Goal: Transaction & Acquisition: Purchase product/service

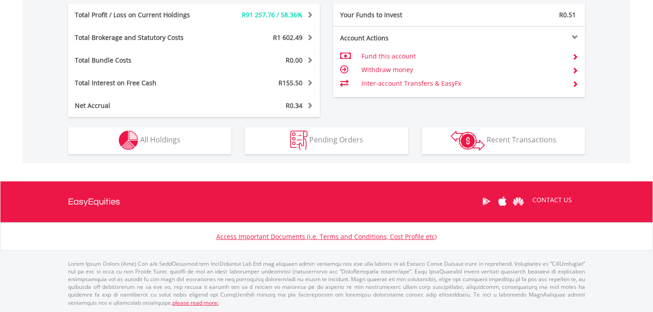
scroll to position [87, 172]
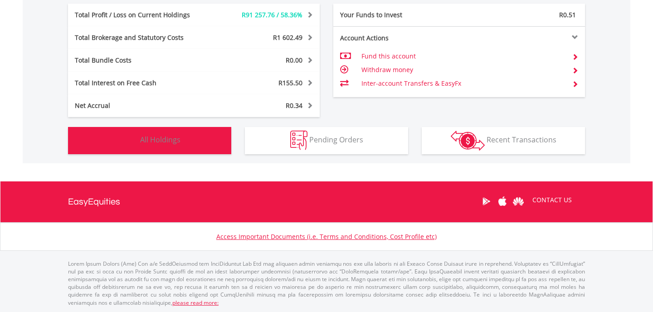
click at [194, 143] on button "Holdings All Holdings" at bounding box center [149, 140] width 163 height 27
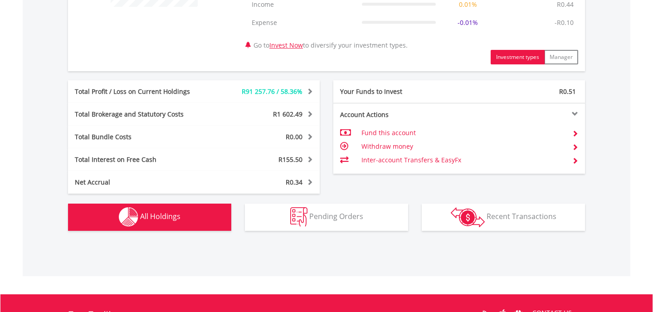
scroll to position [572, 0]
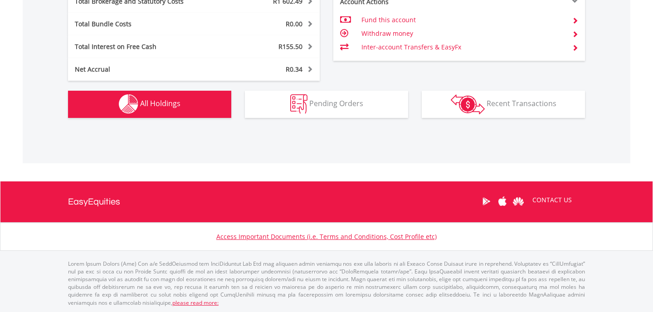
click at [199, 114] on button "Holdings All Holdings" at bounding box center [149, 104] width 163 height 27
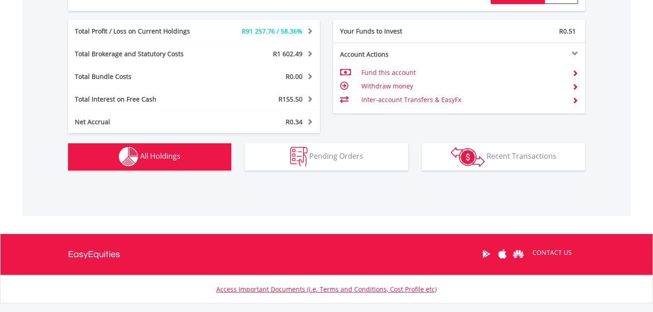
scroll to position [559, 0]
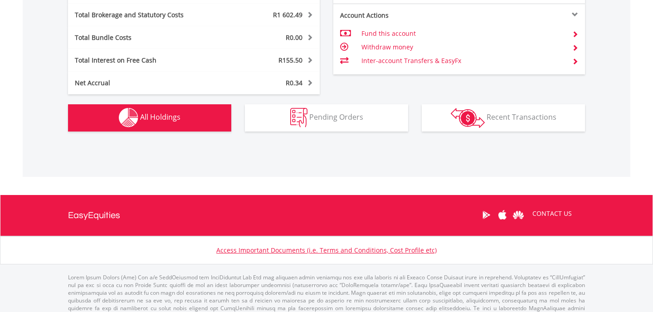
click at [177, 120] on span "All Holdings" at bounding box center [160, 117] width 40 height 10
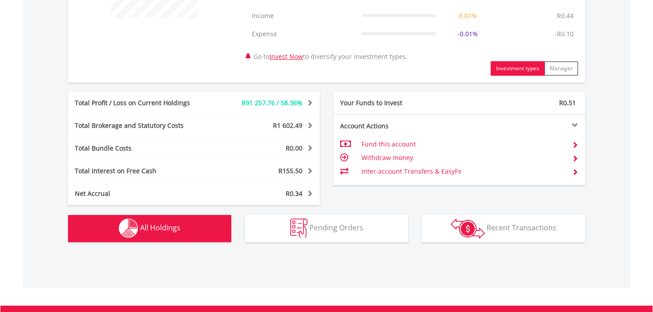
scroll to position [520, 0]
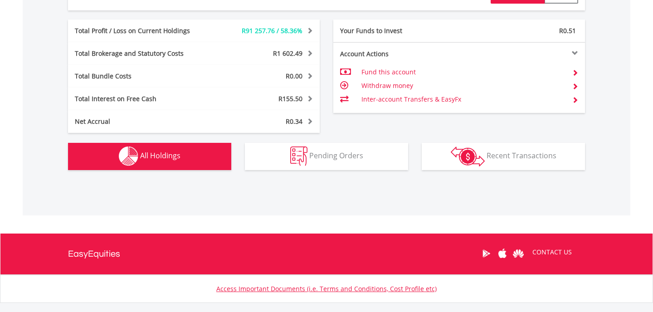
click at [172, 163] on button "Holdings All Holdings" at bounding box center [149, 156] width 163 height 27
click at [158, 157] on span "All Holdings" at bounding box center [160, 155] width 40 height 10
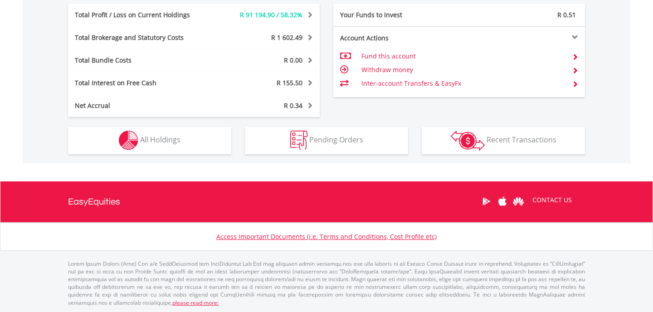
scroll to position [87, 172]
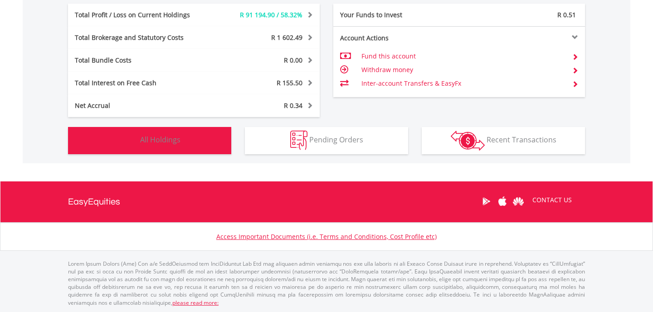
click at [179, 144] on span "All Holdings" at bounding box center [160, 140] width 40 height 10
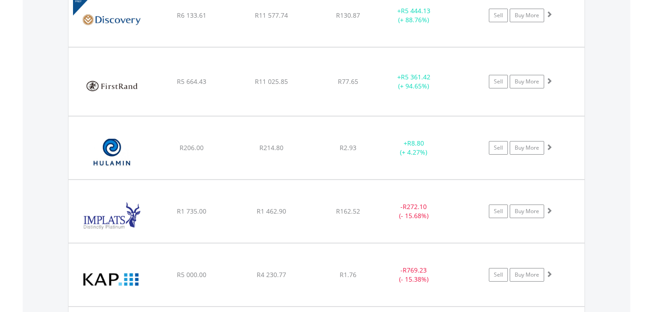
scroll to position [1408, 0]
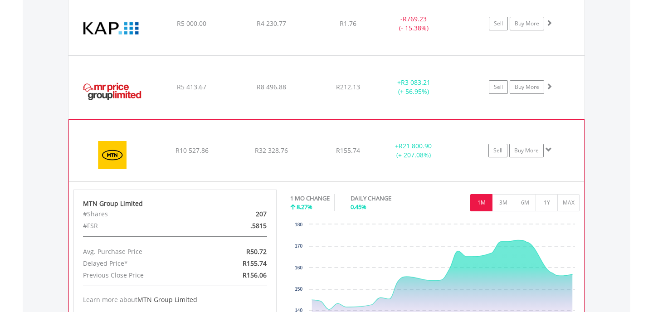
scroll to position [1459, 0]
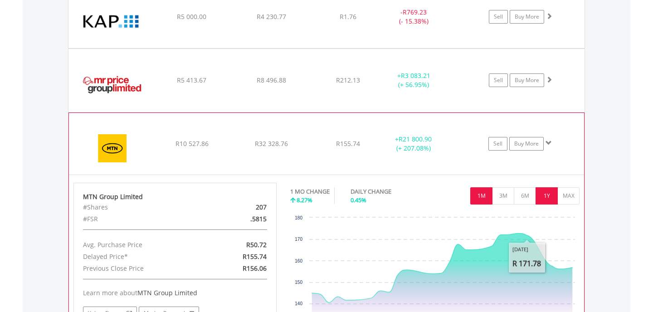
click at [543, 203] on button "1Y" at bounding box center [546, 195] width 22 height 17
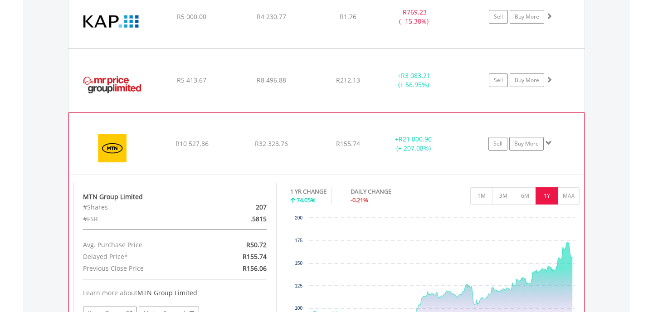
click at [567, 204] on div "1 YR CHANGE 74.05% DAILY CHANGE -0.21% 1M 3M 6M 1Y MAX" at bounding box center [435, 198] width 290 height 30
click at [569, 198] on button "MAX" at bounding box center [568, 195] width 22 height 17
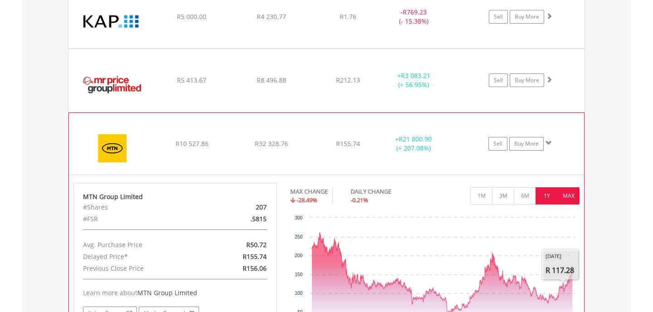
click at [550, 201] on button "1Y" at bounding box center [546, 195] width 22 height 17
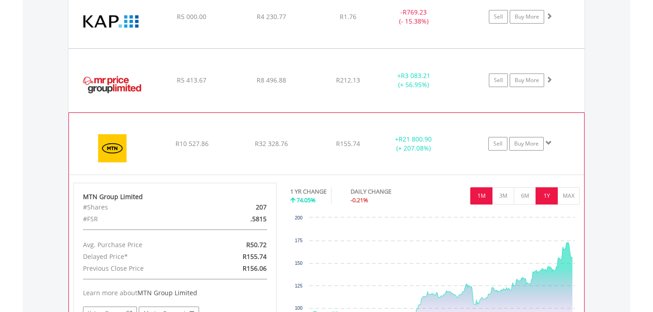
click at [485, 197] on button "1M" at bounding box center [481, 195] width 22 height 17
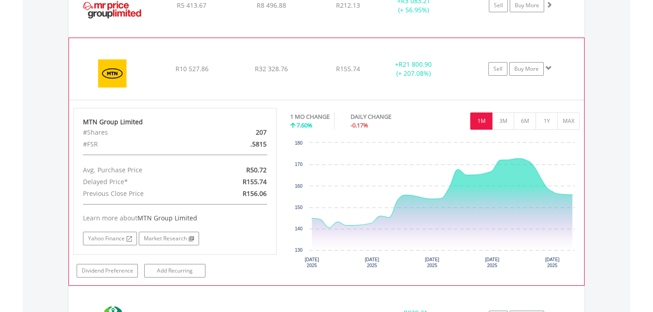
scroll to position [1537, 0]
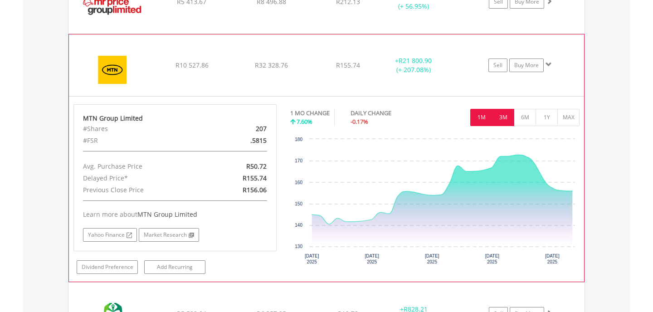
click at [502, 123] on button "3M" at bounding box center [503, 117] width 22 height 17
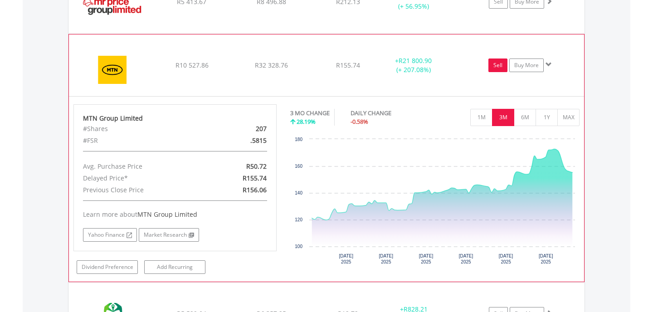
click at [492, 65] on link "Sell" at bounding box center [497, 65] width 19 height 14
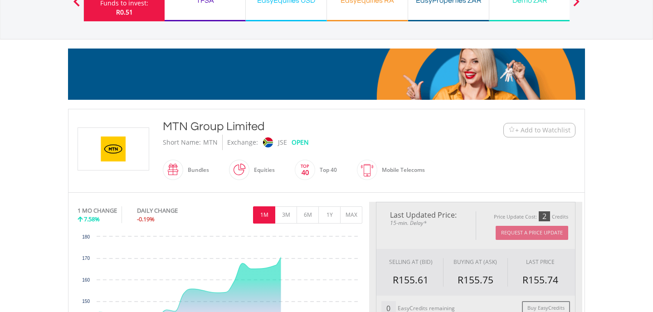
type input "********"
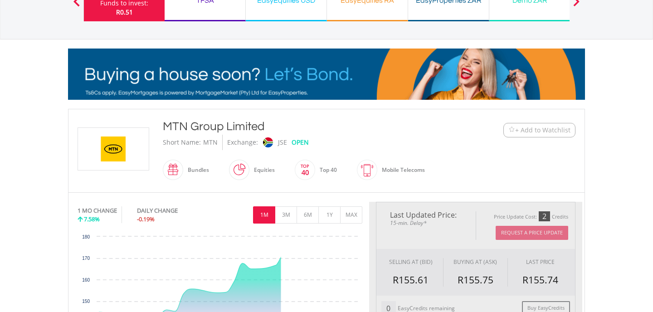
type input "******"
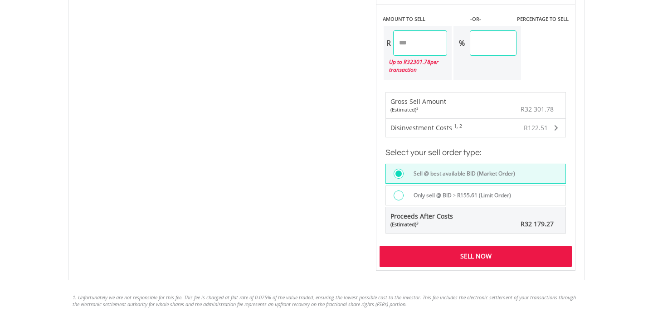
scroll to position [665, 0]
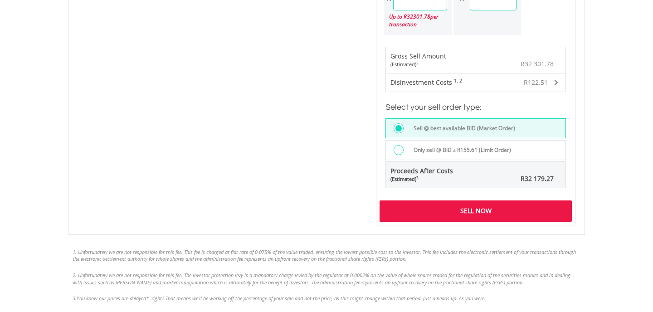
click at [490, 208] on div "Sell Now" at bounding box center [475, 210] width 192 height 21
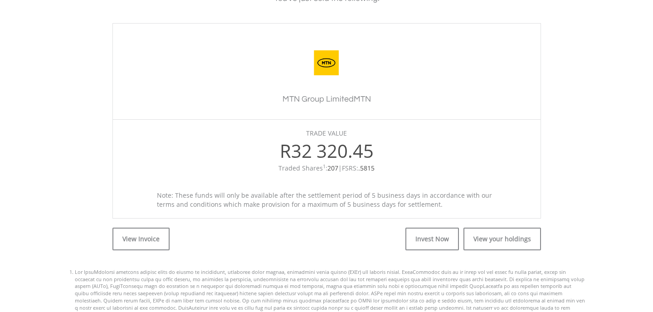
scroll to position [300, 0]
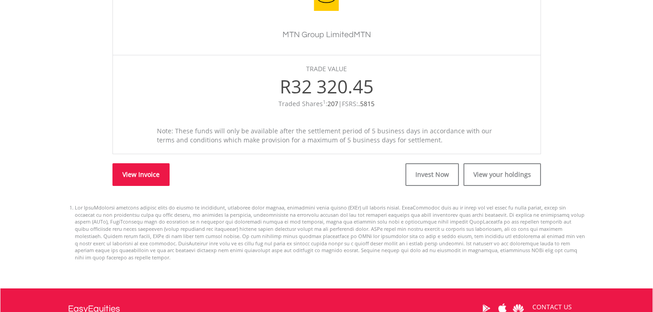
click at [133, 180] on link "View Invoice" at bounding box center [140, 174] width 57 height 23
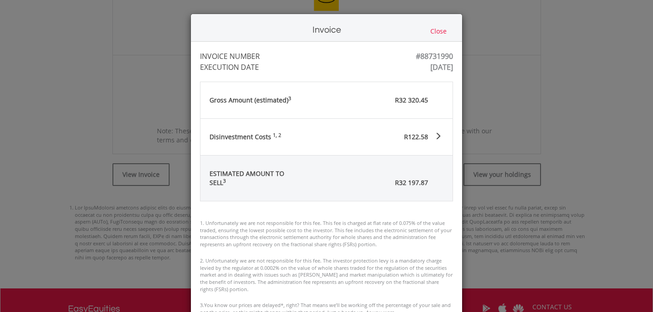
click at [559, 102] on div "Invoice Close INVOICE NUMBER #88731990 EXECUTION DATE [DATE] [GEOGRAPHIC_DATA] …" at bounding box center [326, 156] width 653 height 312
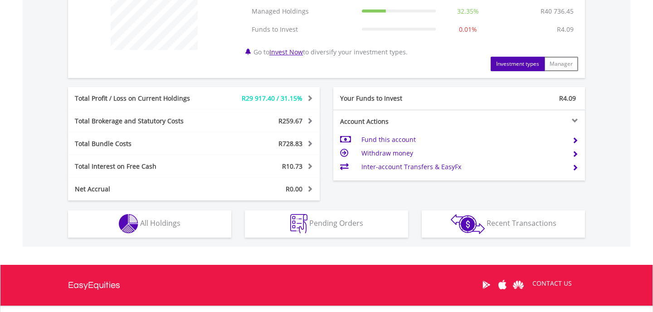
scroll to position [390, 0]
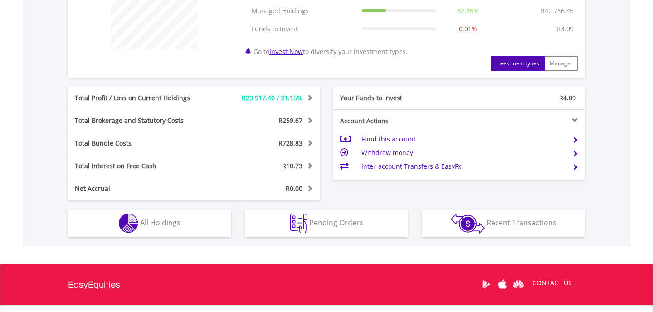
click at [496, 88] on div "Your Funds to Invest R4.09" at bounding box center [459, 98] width 252 height 23
click at [490, 98] on div "R4.09" at bounding box center [522, 97] width 126 height 9
click at [407, 140] on td "Fund this account" at bounding box center [463, 139] width 204 height 14
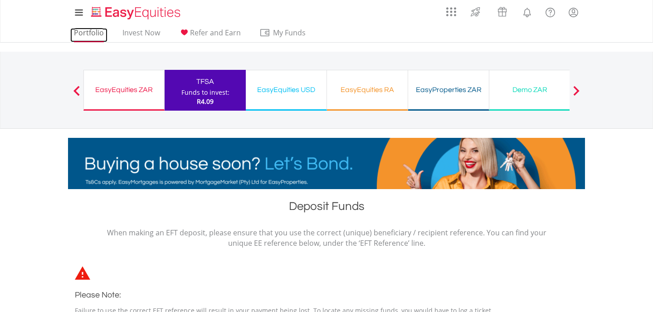
click at [82, 34] on link "Portfolio" at bounding box center [88, 35] width 37 height 14
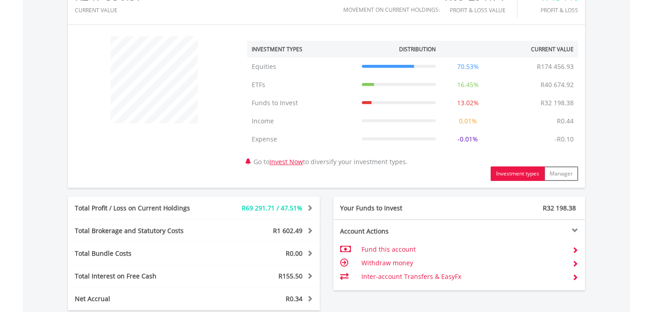
scroll to position [509, 0]
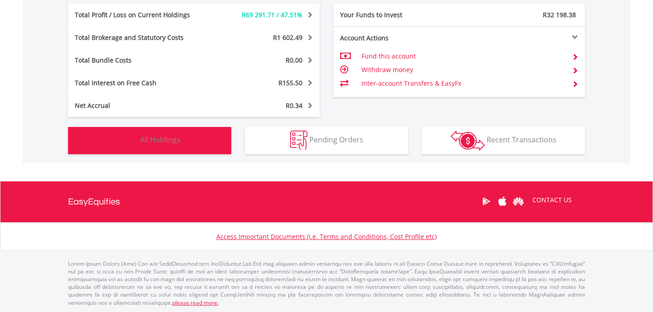
click at [191, 152] on button "Holdings All Holdings" at bounding box center [149, 140] width 163 height 27
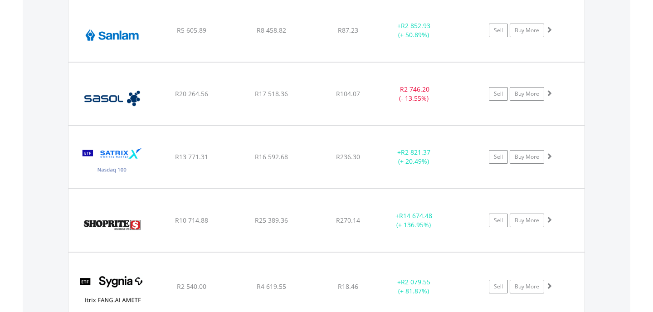
scroll to position [1836, 0]
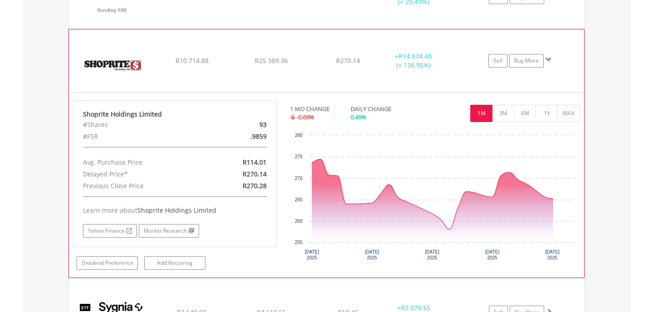
scroll to position [1996, 0]
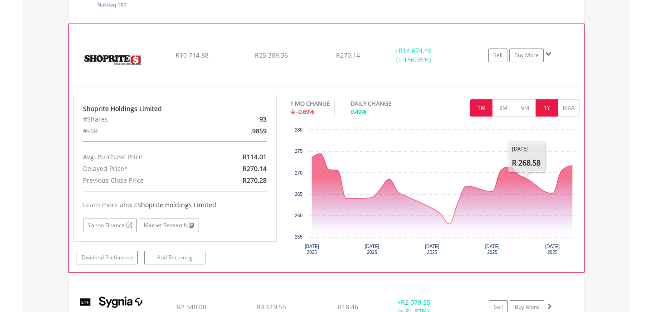
click at [544, 113] on button "1Y" at bounding box center [546, 107] width 22 height 17
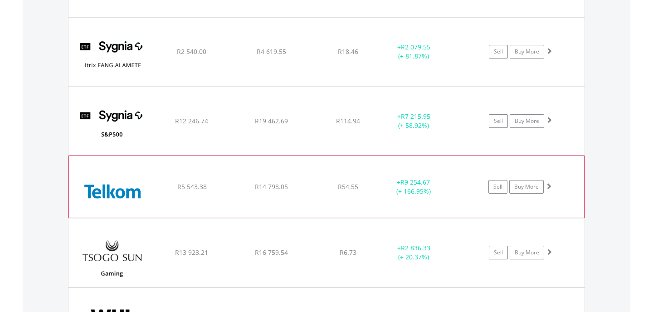
scroll to position [2054, 0]
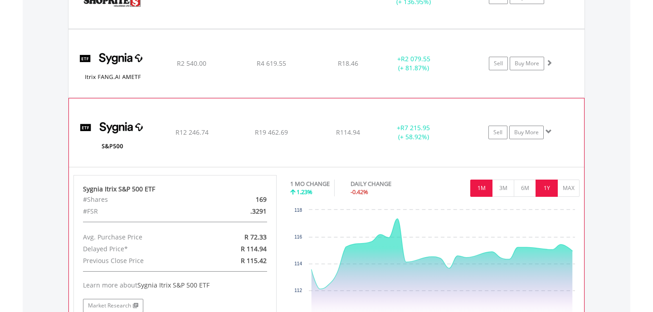
click at [550, 189] on button "1Y" at bounding box center [546, 187] width 22 height 17
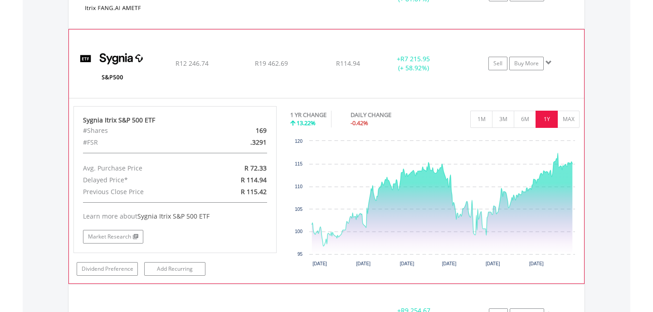
scroll to position [2130, 0]
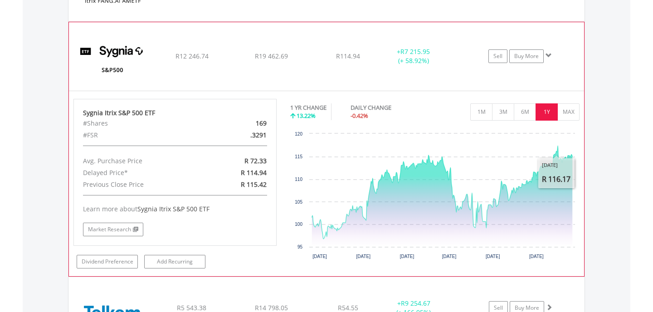
click at [556, 116] on button "1Y" at bounding box center [546, 111] width 22 height 17
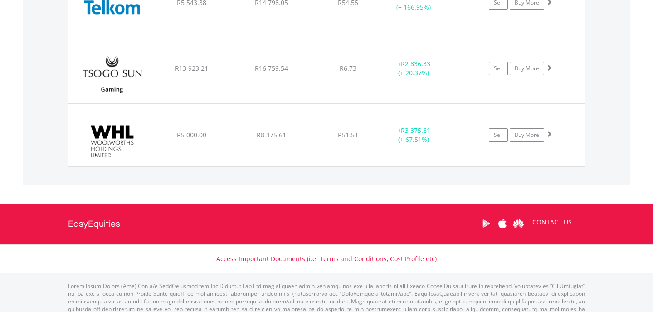
scroll to position [2435, 0]
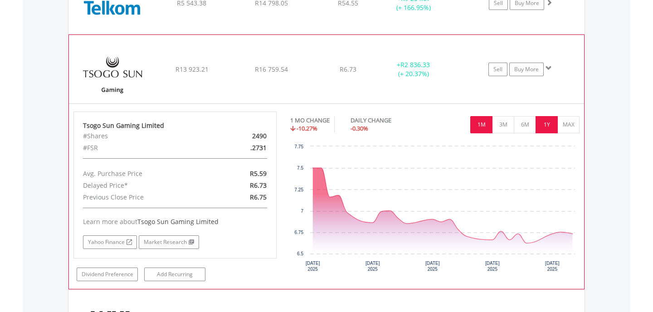
click at [553, 126] on button "1Y" at bounding box center [546, 124] width 22 height 17
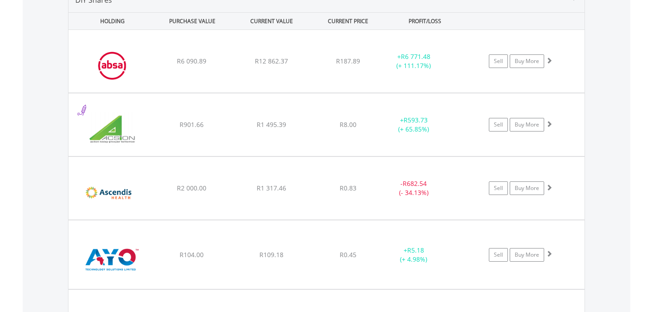
scroll to position [705, 0]
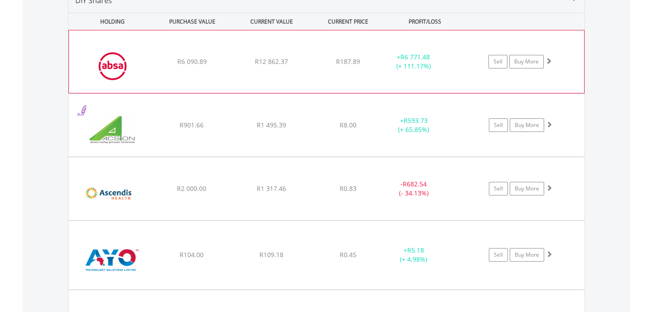
click at [143, 81] on img at bounding box center [112, 66] width 78 height 49
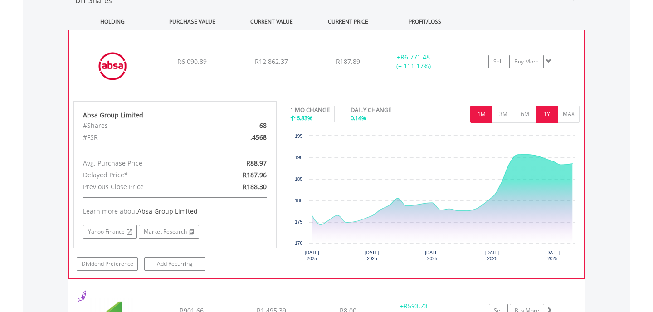
click at [548, 119] on button "1Y" at bounding box center [546, 114] width 22 height 17
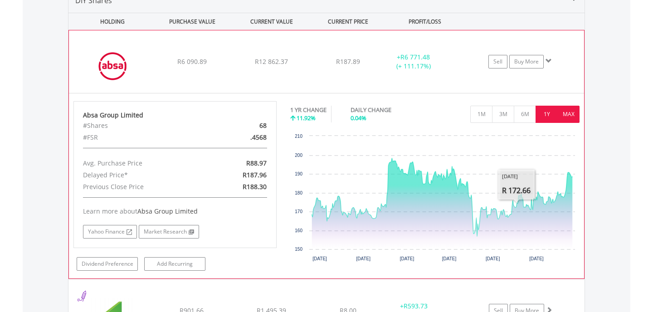
click at [569, 116] on button "MAX" at bounding box center [568, 114] width 22 height 17
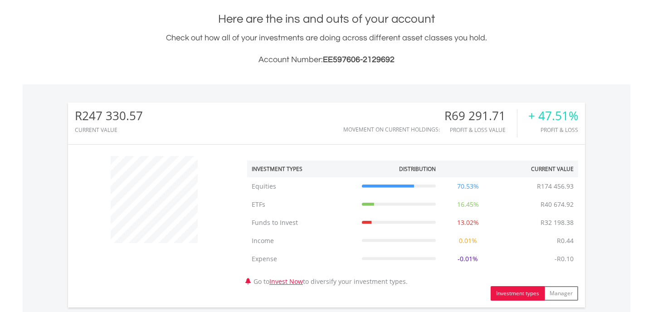
scroll to position [0, 0]
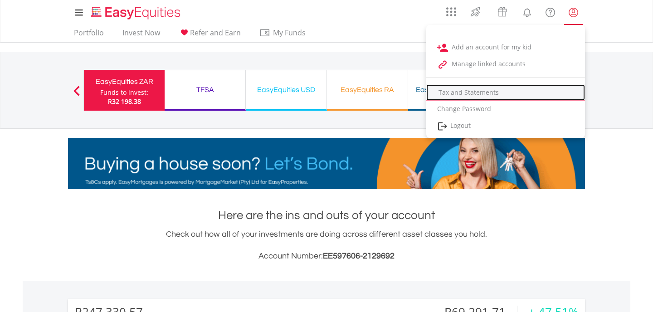
click at [488, 92] on link "Tax and Statements" at bounding box center [505, 92] width 159 height 16
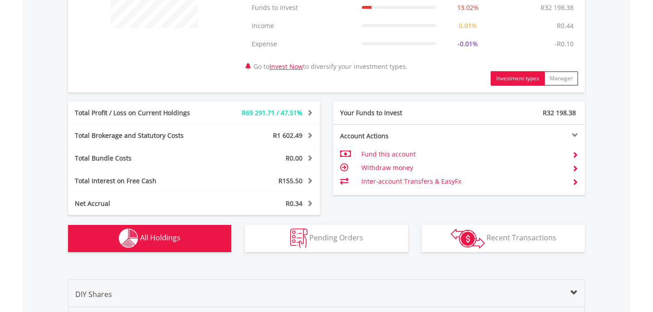
scroll to position [412, 0]
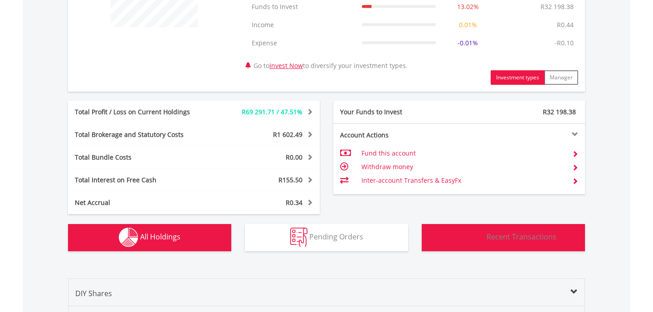
click at [462, 240] on img "button" at bounding box center [468, 238] width 34 height 20
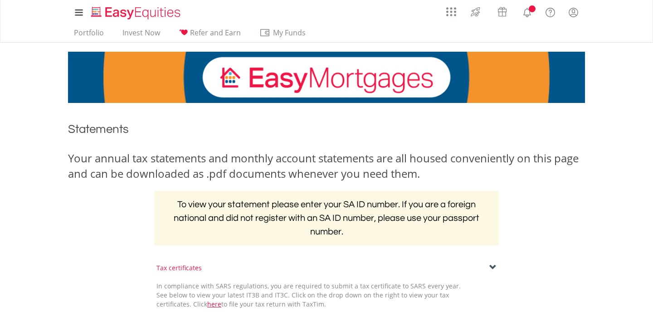
scroll to position [190, 0]
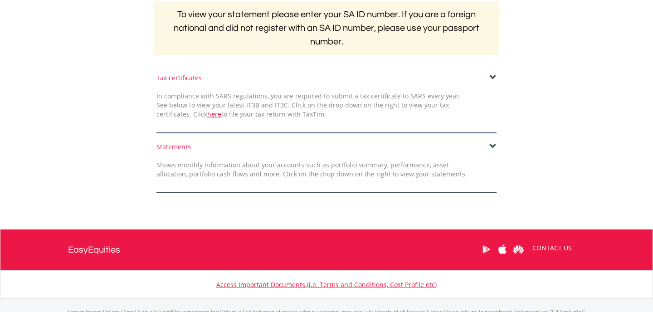
click at [347, 176] on div "Shows monthly information about your accounts such as portfolio summary, perfor…" at bounding box center [312, 169] width 324 height 18
click at [493, 147] on span at bounding box center [492, 146] width 7 height 7
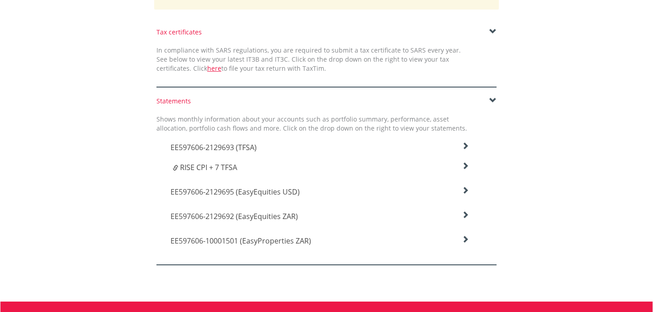
scroll to position [355, 0]
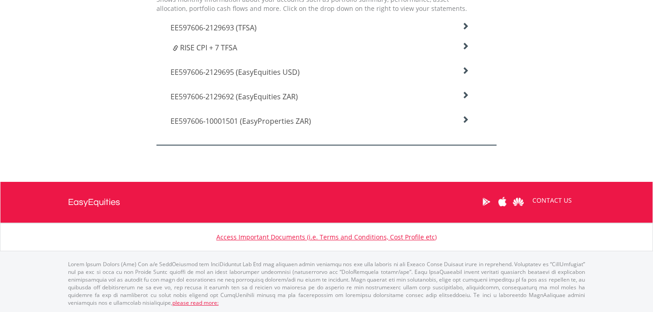
click at [215, 33] on span "EE597606-2129692 (EasyEquities ZAR)" at bounding box center [213, 28] width 86 height 10
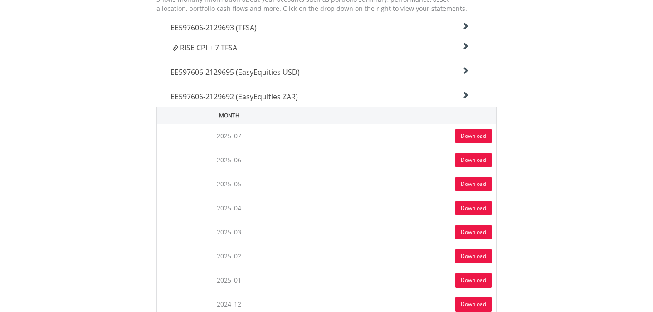
click at [458, 136] on link "Download" at bounding box center [473, 136] width 36 height 15
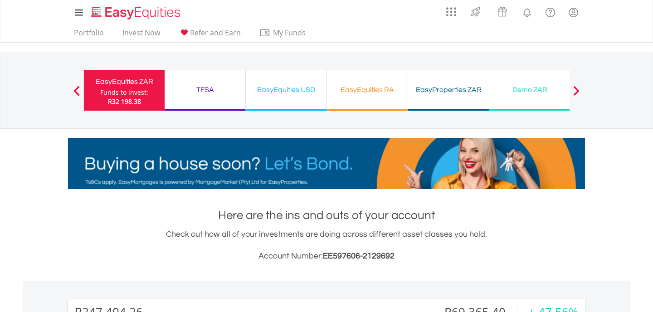
scroll to position [87, 172]
